Goal: Information Seeking & Learning: Learn about a topic

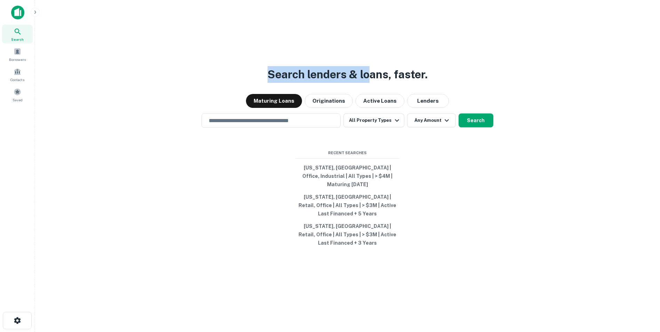
drag, startPoint x: 267, startPoint y: 87, endPoint x: 370, endPoint y: 87, distance: 102.9
click at [370, 83] on h3 "Search lenders & loans, faster." at bounding box center [347, 74] width 160 height 17
drag, startPoint x: 370, startPoint y: 87, endPoint x: 406, endPoint y: 90, distance: 35.9
click at [406, 83] on h3 "Search lenders & loans, faster." at bounding box center [347, 74] width 160 height 17
click at [19, 52] on span at bounding box center [18, 52] width 8 height 8
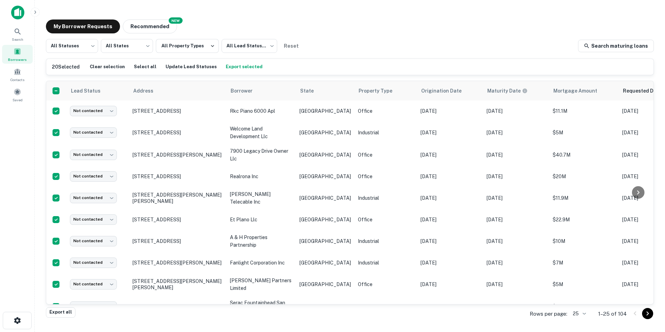
click at [233, 67] on button "Export selected" at bounding box center [244, 67] width 40 height 10
click at [147, 24] on button "Recommended" at bounding box center [150, 26] width 54 height 14
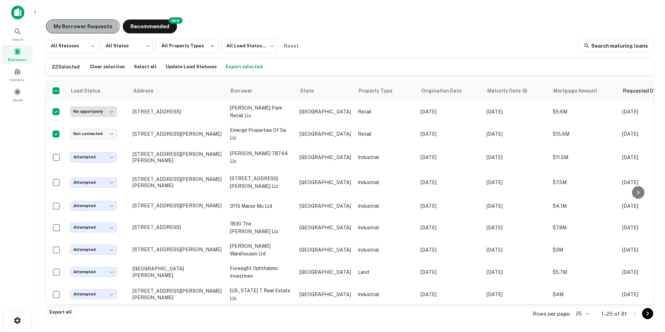
click at [81, 26] on button "My Borrower Requests" at bounding box center [83, 26] width 74 height 14
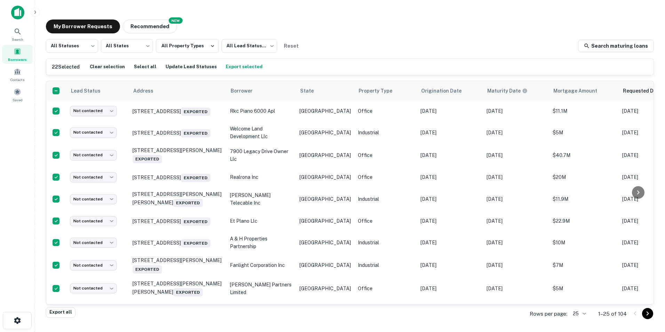
click at [156, 25] on button "Recommended" at bounding box center [150, 26] width 54 height 14
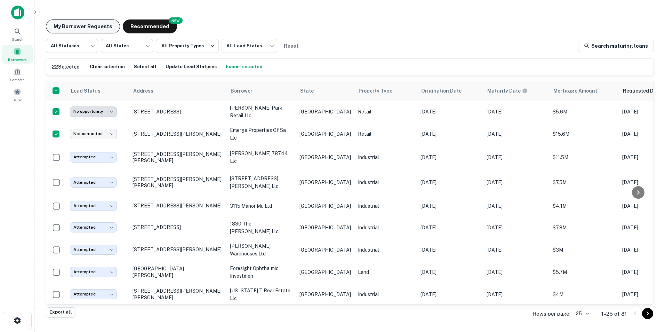
click at [95, 26] on button "My Borrower Requests" at bounding box center [83, 26] width 74 height 14
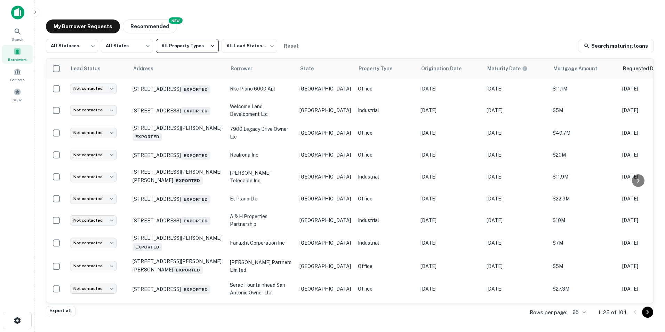
click at [202, 46] on button "All Property Types" at bounding box center [187, 46] width 63 height 14
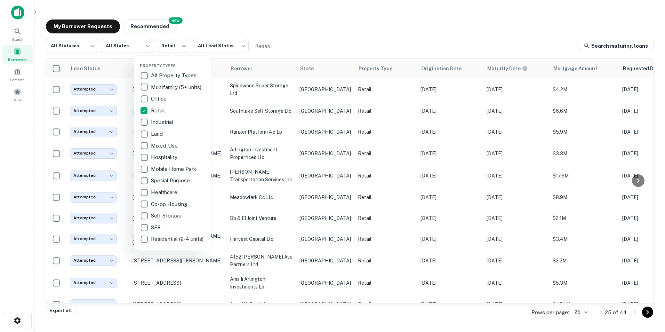
click at [327, 33] on div at bounding box center [332, 166] width 665 height 332
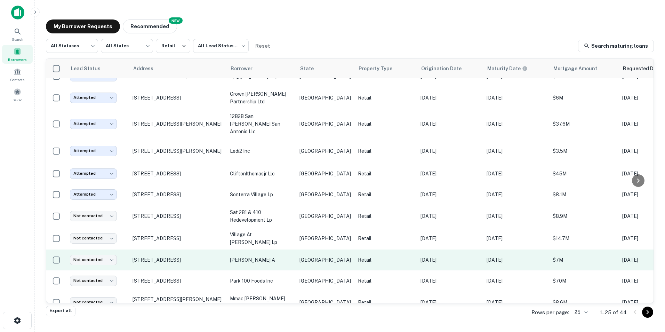
scroll to position [317, 0]
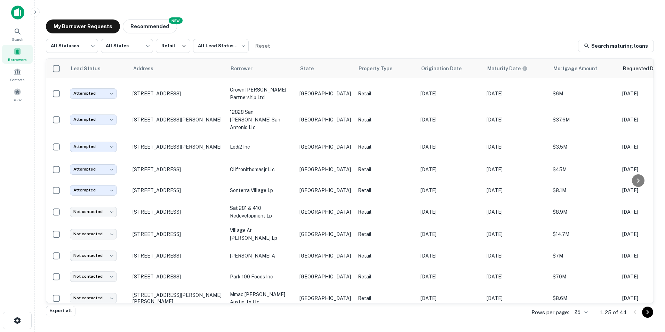
click at [651, 314] on icon "Go to next page" at bounding box center [647, 312] width 8 height 8
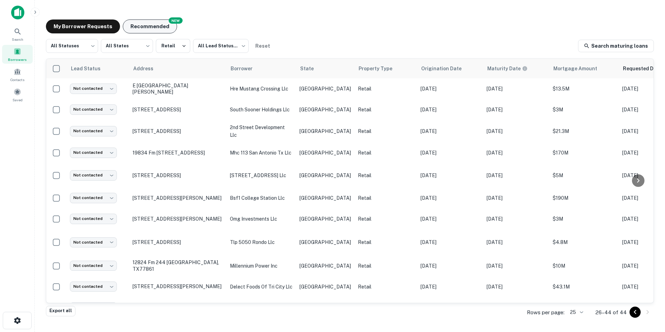
click at [140, 32] on button "Recommended" at bounding box center [150, 26] width 54 height 14
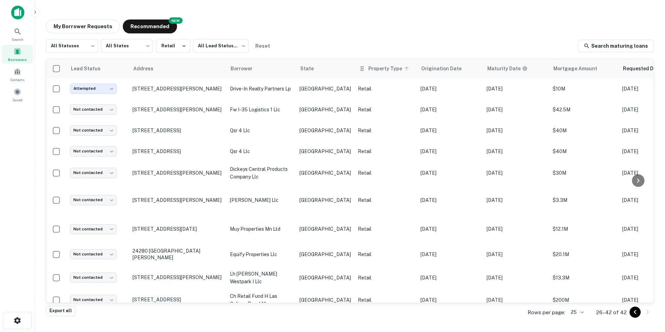
click at [368, 71] on span "Property Type" at bounding box center [389, 68] width 43 height 8
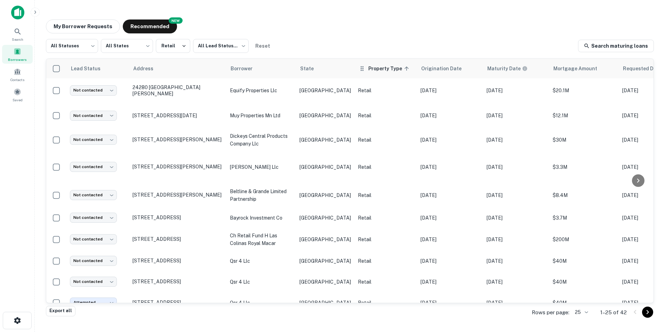
click at [358, 70] on icon at bounding box center [361, 68] width 7 height 8
click at [373, 68] on span "Property Type sorted ascending" at bounding box center [389, 68] width 43 height 8
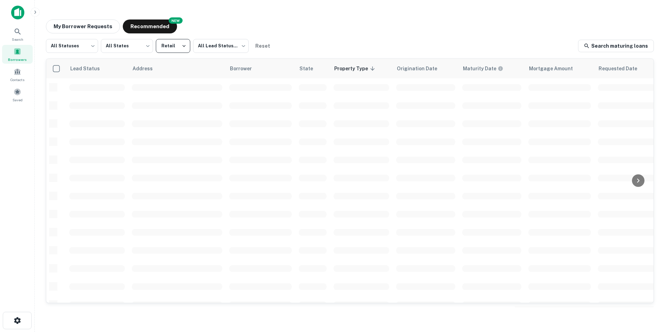
click at [171, 49] on button "Retail" at bounding box center [173, 46] width 34 height 14
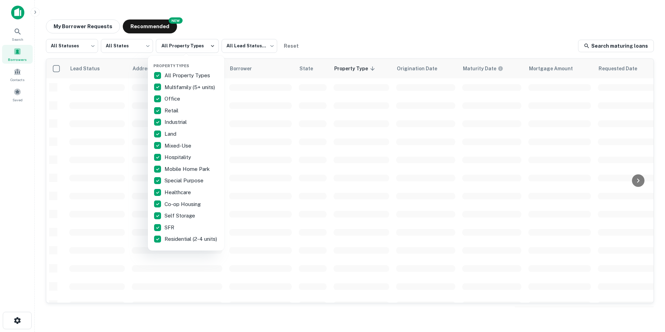
click at [336, 33] on div at bounding box center [332, 166] width 665 height 332
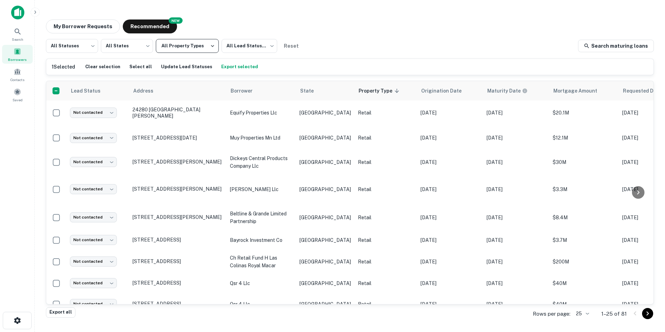
click at [194, 45] on button "All Property Types" at bounding box center [187, 46] width 63 height 14
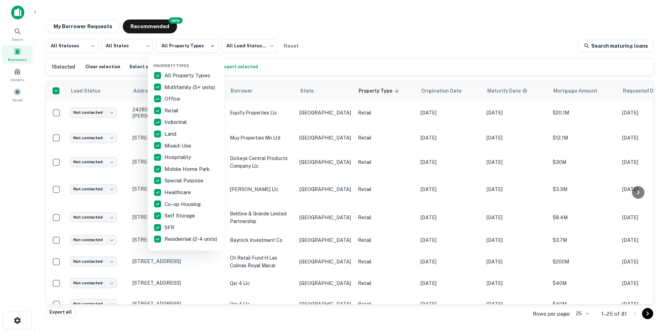
click at [359, 33] on div at bounding box center [332, 166] width 665 height 332
